Goal: Complete application form

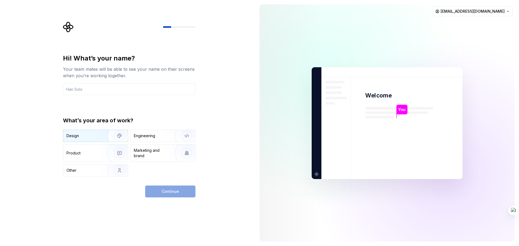
click at [92, 130] on button "Design" at bounding box center [95, 136] width 65 height 12
click at [100, 148] on img "button" at bounding box center [116, 153] width 35 height 36
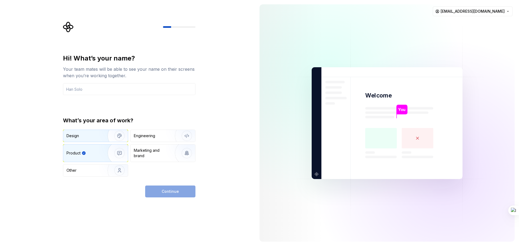
click at [94, 135] on div "Design" at bounding box center [84, 135] width 34 height 5
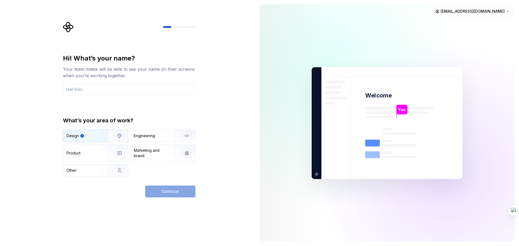
click at [169, 190] on div "Continue" at bounding box center [170, 192] width 50 height 12
drag, startPoint x: 154, startPoint y: 195, endPoint x: 151, endPoint y: 190, distance: 5.3
click at [153, 195] on div "Continue" at bounding box center [170, 192] width 50 height 12
click at [118, 171] on img "button" at bounding box center [116, 171] width 35 height 36
click at [117, 88] on input "text" at bounding box center [129, 89] width 133 height 12
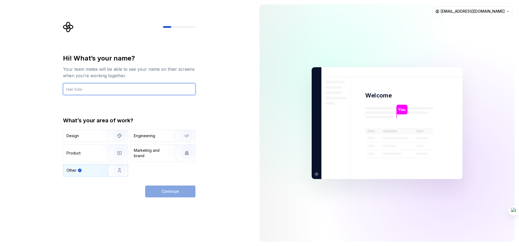
type input "Md.sagar"
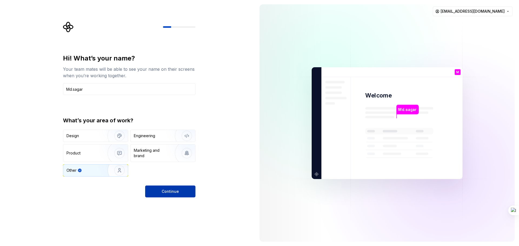
click at [171, 194] on button "Continue" at bounding box center [170, 192] width 50 height 12
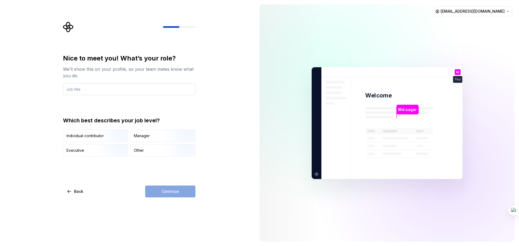
click at [105, 91] on input "text" at bounding box center [129, 89] width 133 height 12
click at [96, 135] on div "Individual contributor" at bounding box center [85, 135] width 37 height 5
click at [101, 89] on input "text" at bounding box center [129, 89] width 133 height 12
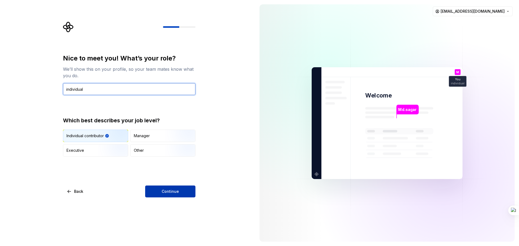
type input "individual"
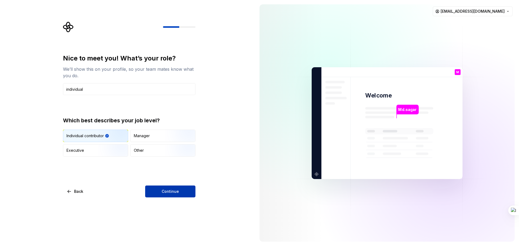
click at [174, 190] on span "Continue" at bounding box center [170, 191] width 17 height 5
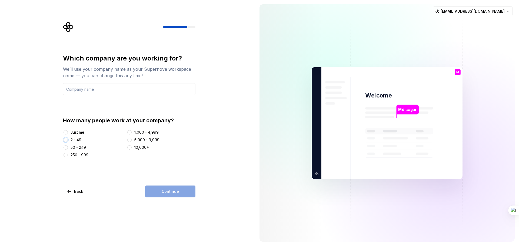
click at [65, 140] on button "2 - 49" at bounding box center [66, 140] width 4 height 4
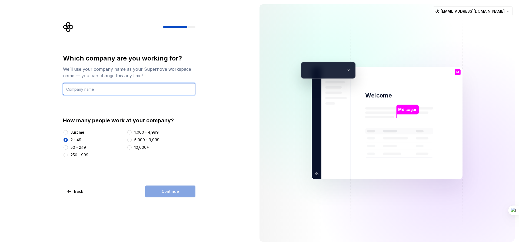
click at [98, 91] on input "text" at bounding box center [129, 89] width 133 height 12
type input "sagar"
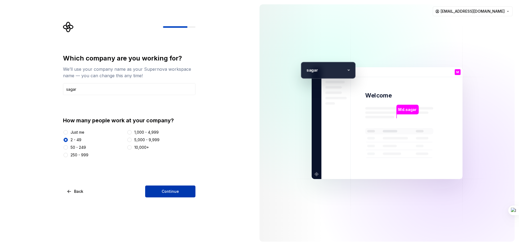
click at [183, 194] on button "Continue" at bounding box center [170, 192] width 50 height 12
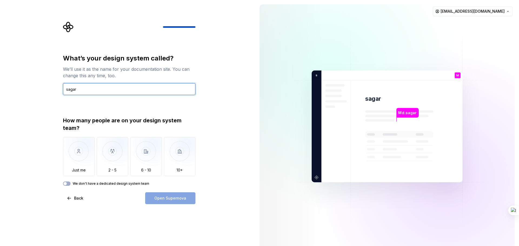
type input "sagar"
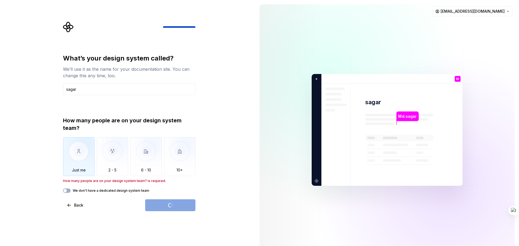
click at [84, 159] on img "button" at bounding box center [79, 155] width 32 height 36
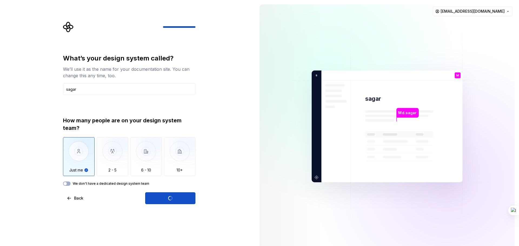
click at [175, 199] on div "Open Supernova" at bounding box center [170, 199] width 50 height 12
